Goal: Information Seeking & Learning: Learn about a topic

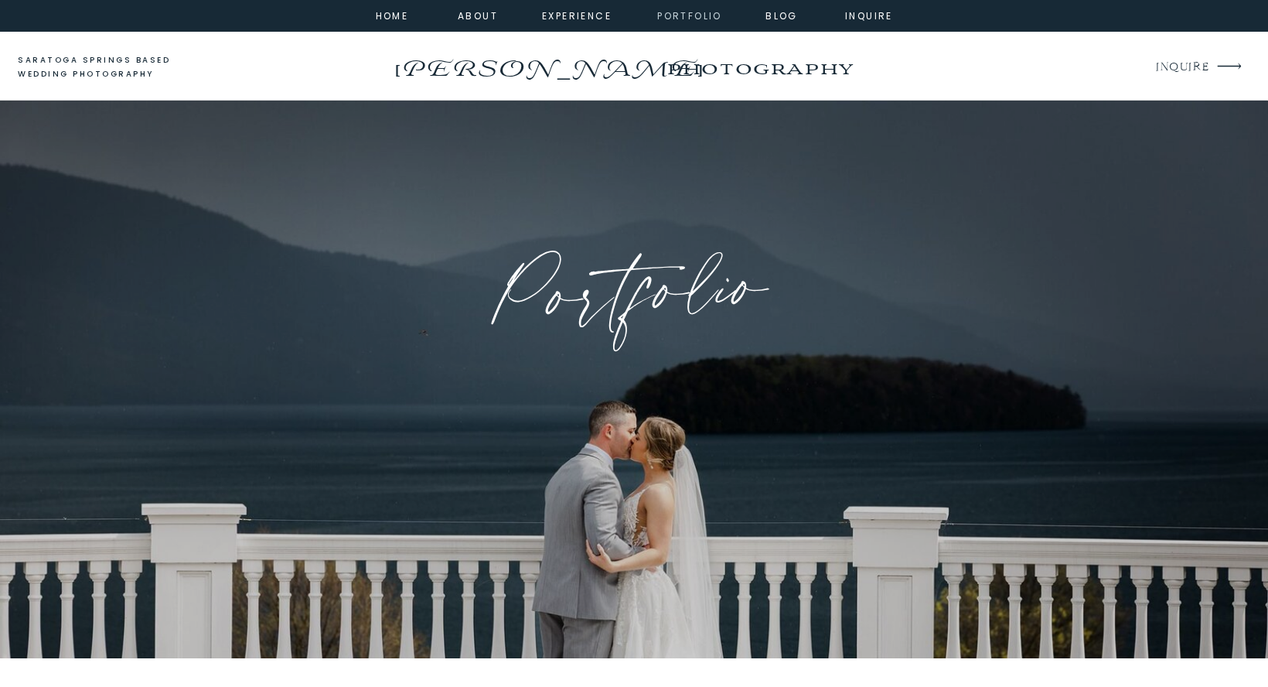
click at [700, 22] on nav "portfolio" at bounding box center [689, 15] width 66 height 14
click at [695, 16] on nav "portfolio" at bounding box center [689, 15] width 66 height 14
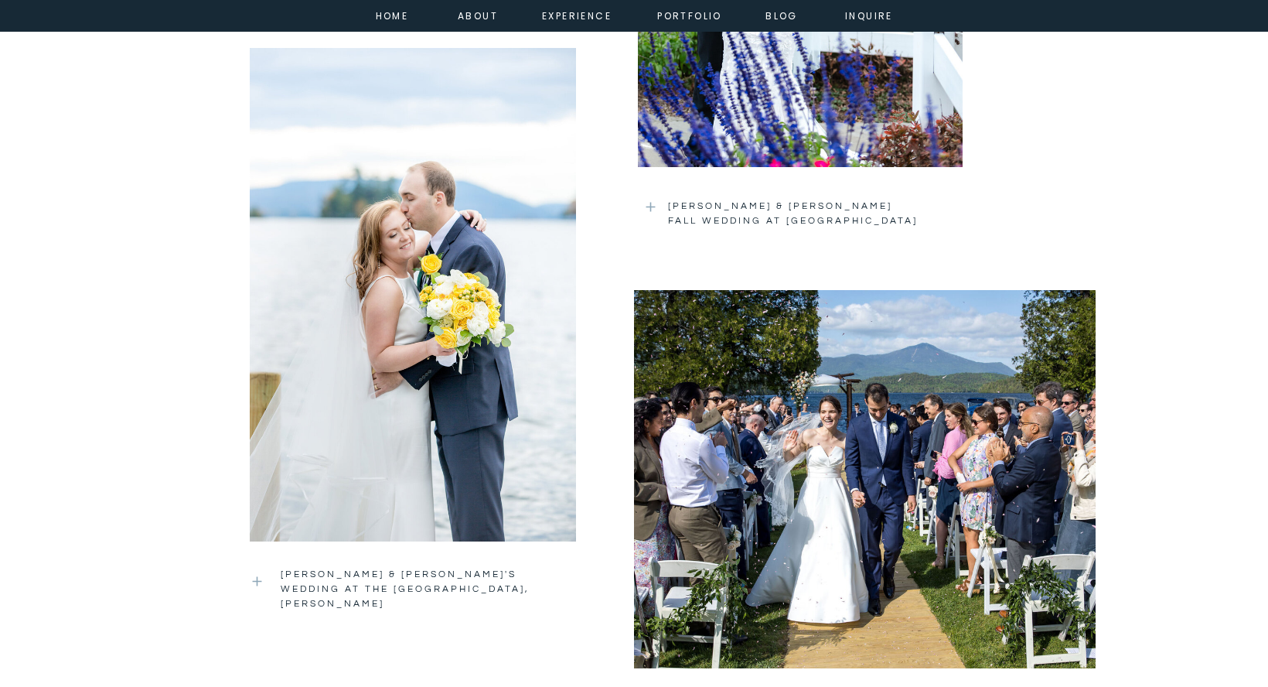
scroll to position [2407, 0]
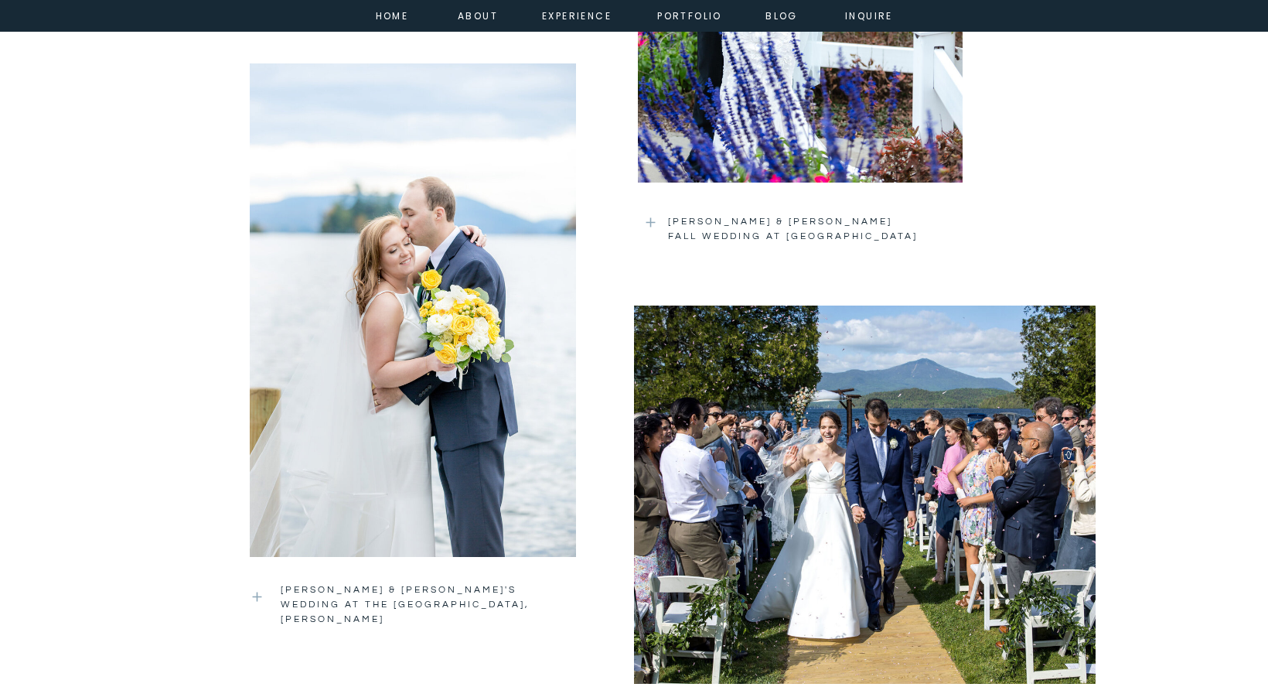
click at [729, 401] on div at bounding box center [865, 494] width 462 height 378
click at [295, 261] on div at bounding box center [413, 309] width 326 height 493
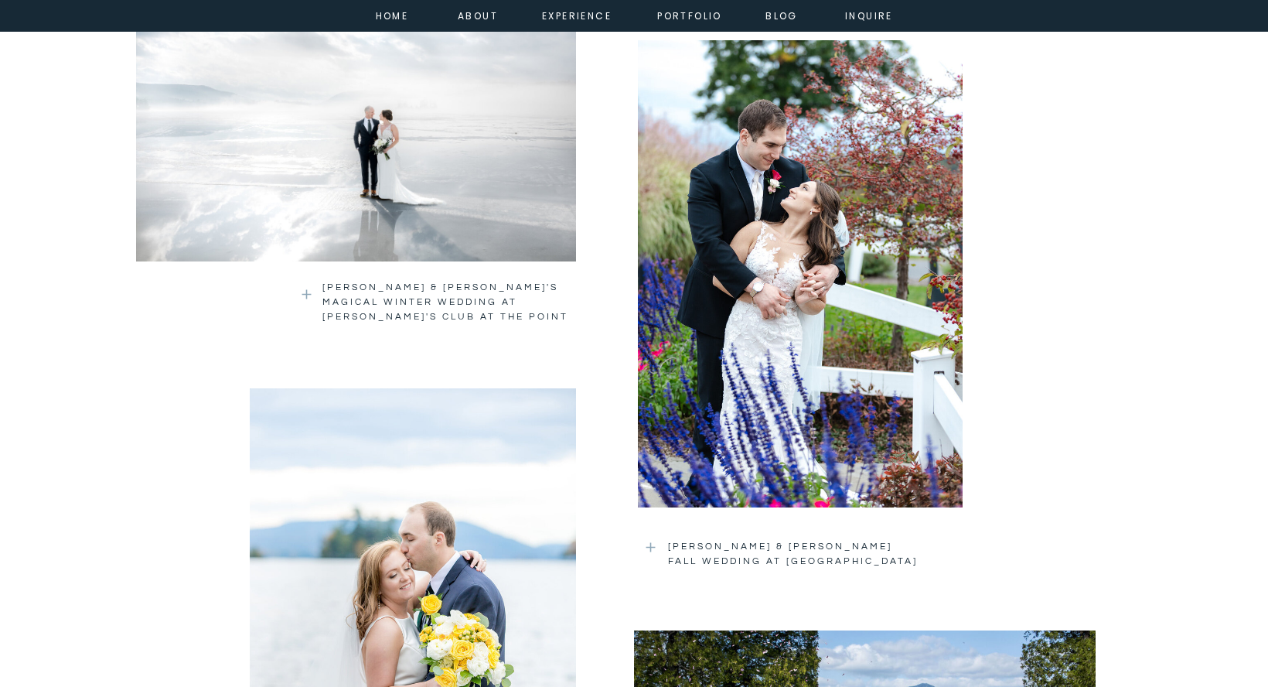
scroll to position [2071, 0]
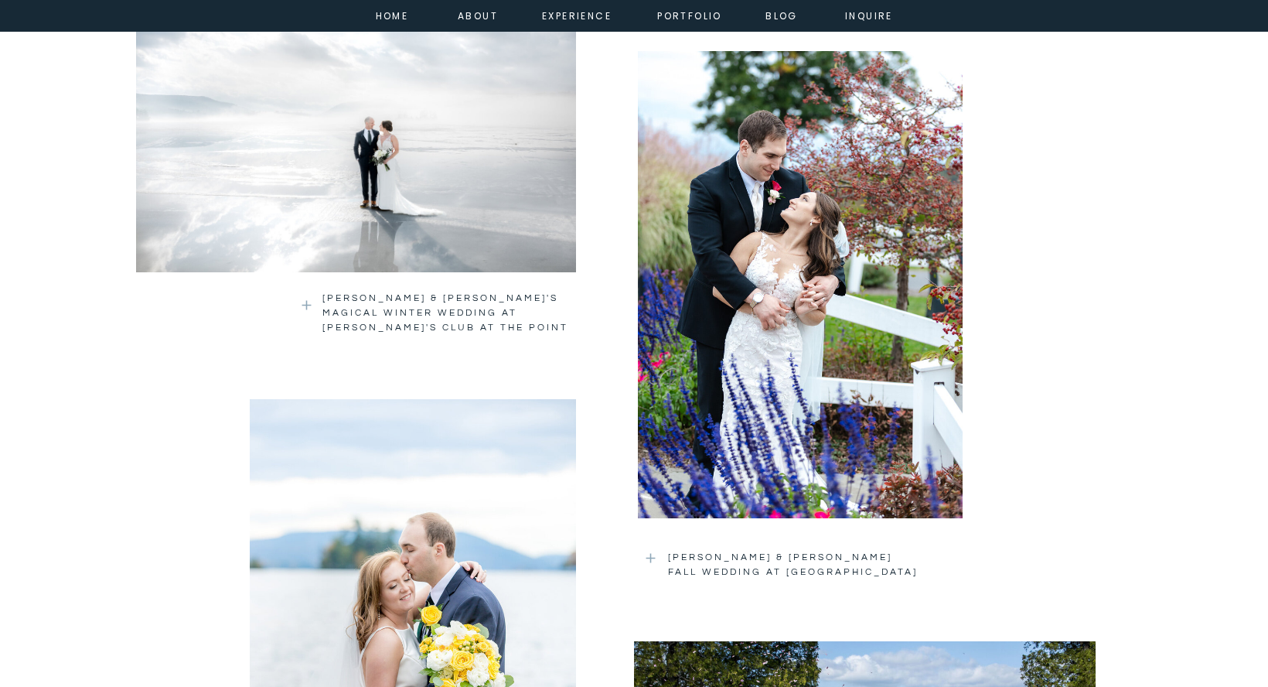
click at [804, 259] on div at bounding box center [800, 284] width 325 height 467
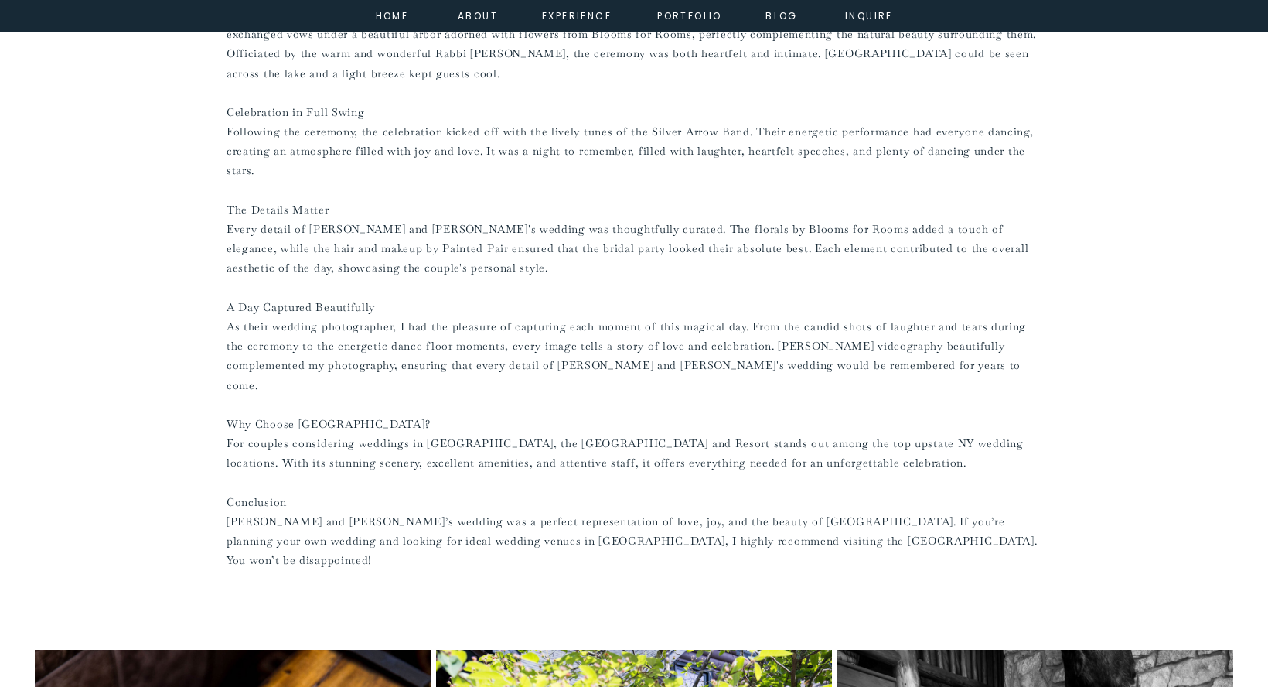
scroll to position [954, 0]
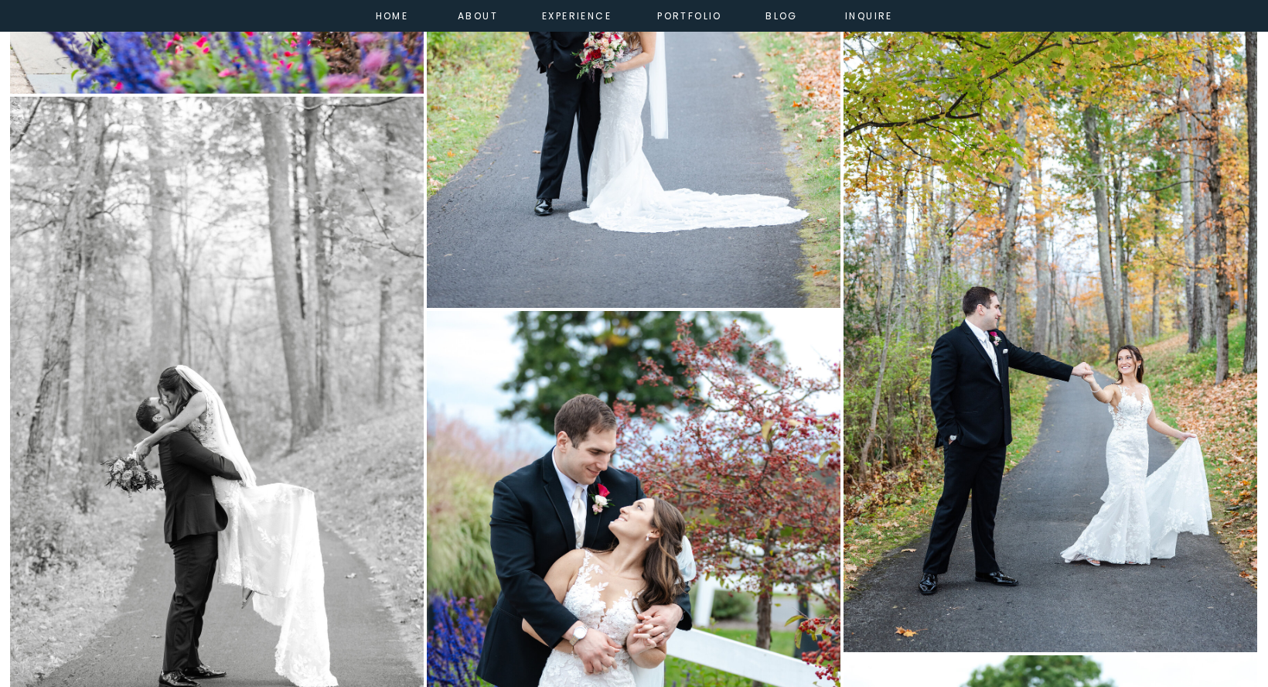
scroll to position [3351, 0]
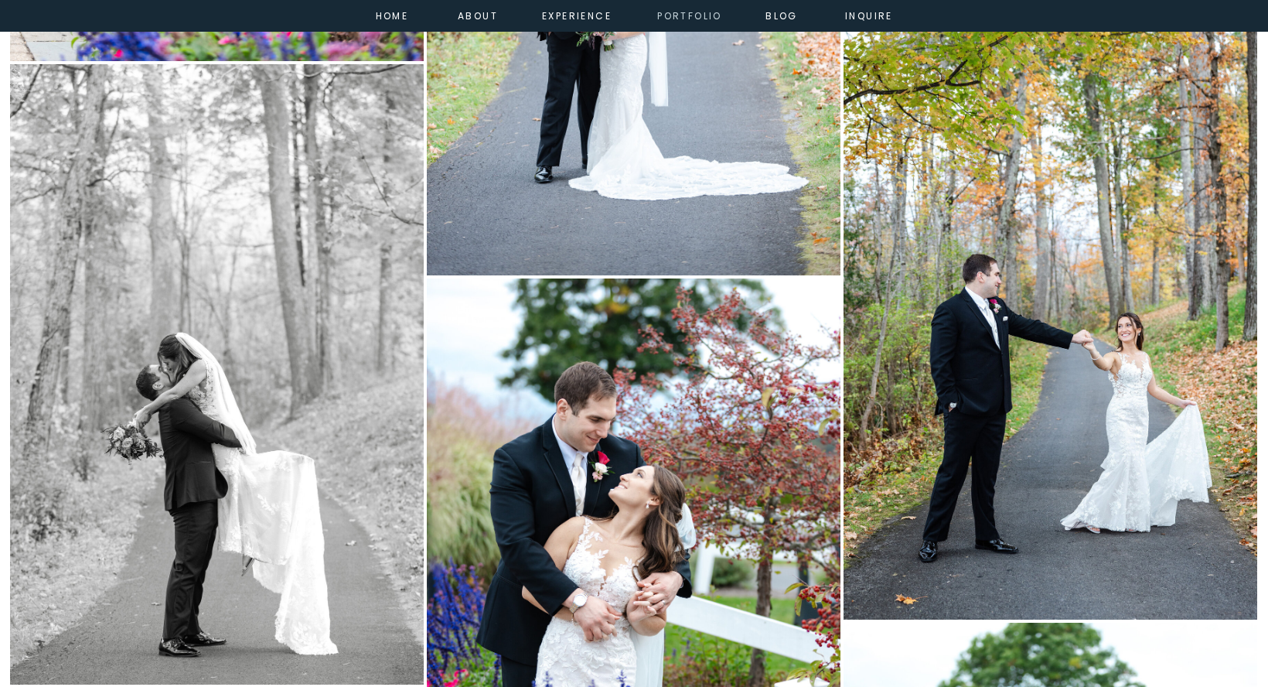
click at [700, 15] on nav "portfolio" at bounding box center [689, 15] width 66 height 14
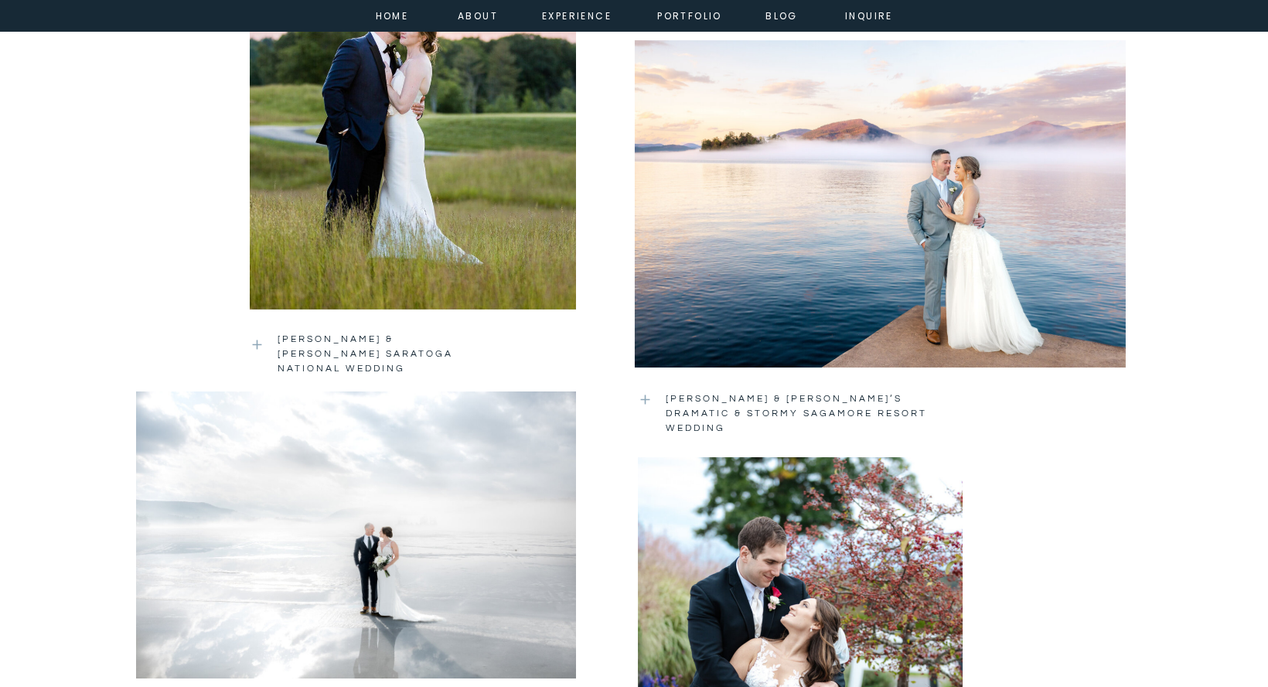
scroll to position [1668, 0]
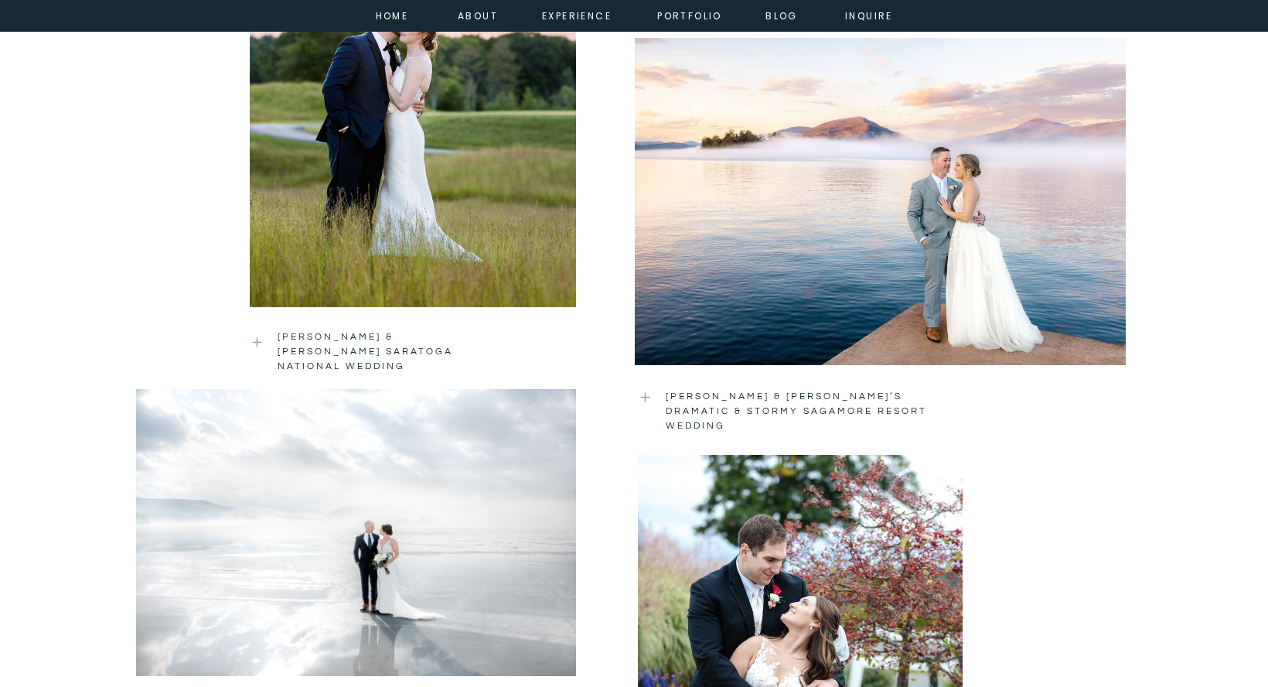
click at [864, 210] on div at bounding box center [880, 200] width 491 height 371
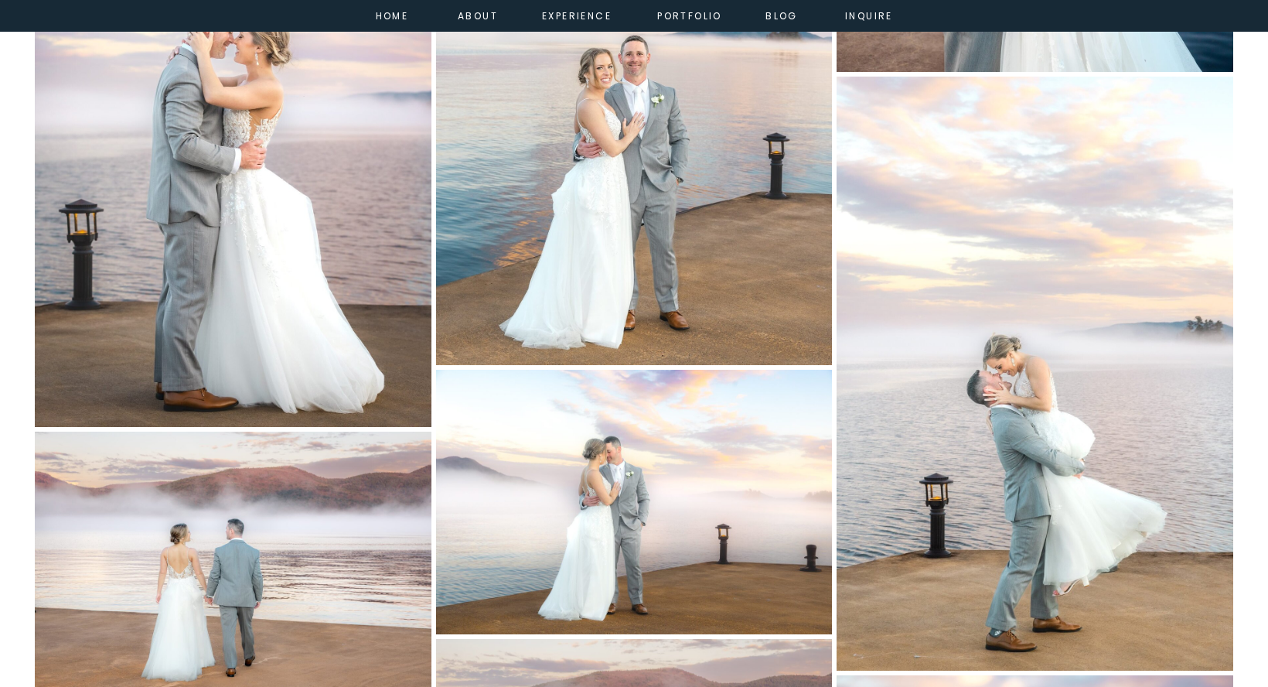
scroll to position [13933, 0]
